Goal: Task Accomplishment & Management: Use online tool/utility

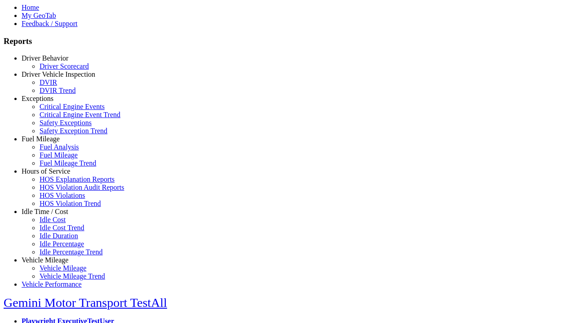
click at [52, 216] on link "Idle Time / Cost" at bounding box center [45, 212] width 47 height 8
click at [58, 224] on link "Idle Cost" at bounding box center [53, 220] width 26 height 8
select select
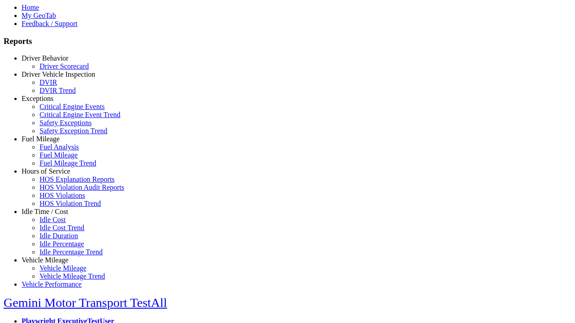
select select
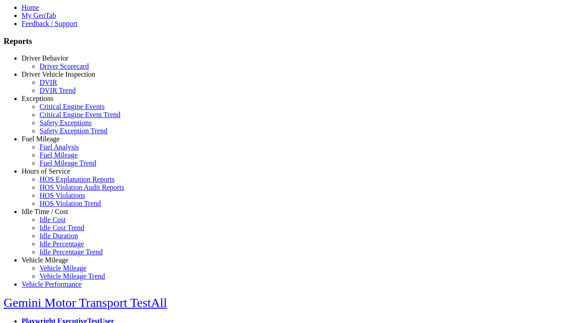
select select
select select "**"
